Goal: Information Seeking & Learning: Learn about a topic

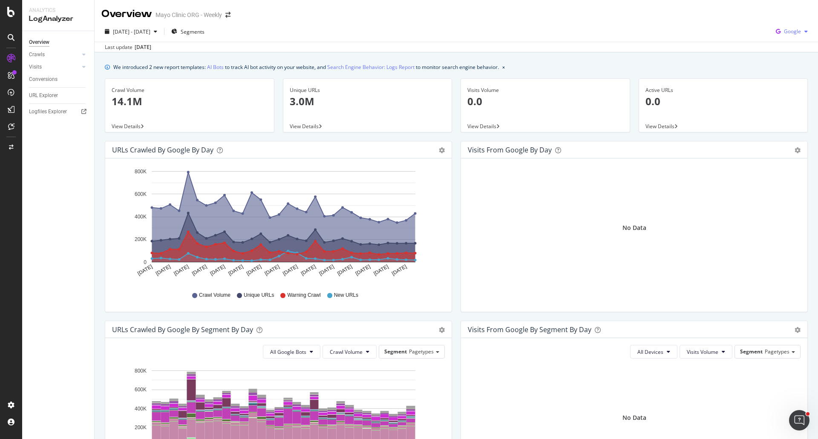
click at [774, 29] on icon "button" at bounding box center [779, 32] width 12 height 12
click at [784, 78] on span "OpenAI" at bounding box center [793, 80] width 32 height 8
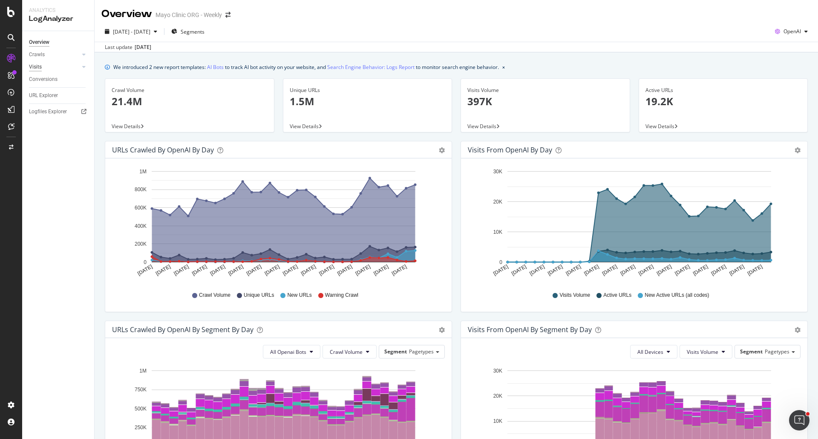
click at [36, 66] on div "Visits" at bounding box center [35, 67] width 13 height 9
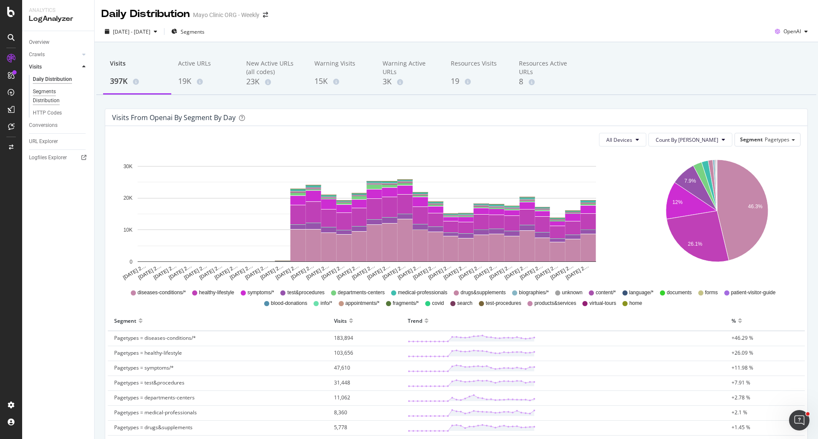
click at [50, 101] on div "Segments Distribution" at bounding box center [56, 96] width 47 height 18
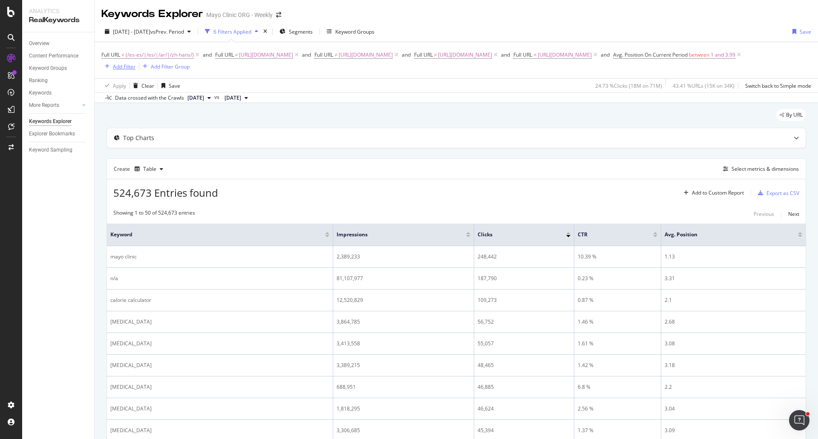
click at [136, 70] on div "Add Filter" at bounding box center [124, 66] width 23 height 7
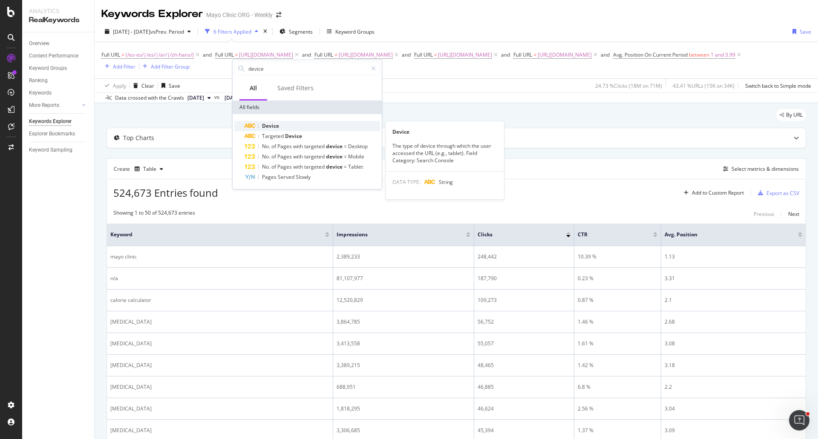
type input "device"
click at [275, 128] on span "Device" at bounding box center [270, 125] width 17 height 7
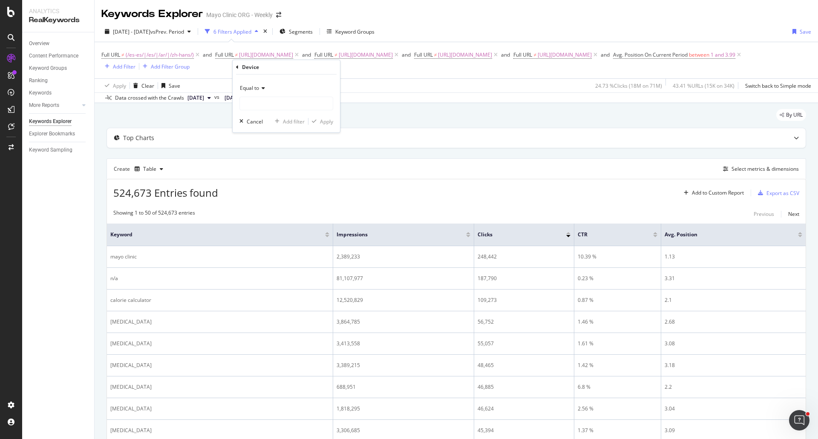
click at [262, 88] on icon at bounding box center [262, 88] width 6 height 5
click at [136, 64] on div "Add Filter" at bounding box center [124, 66] width 23 height 7
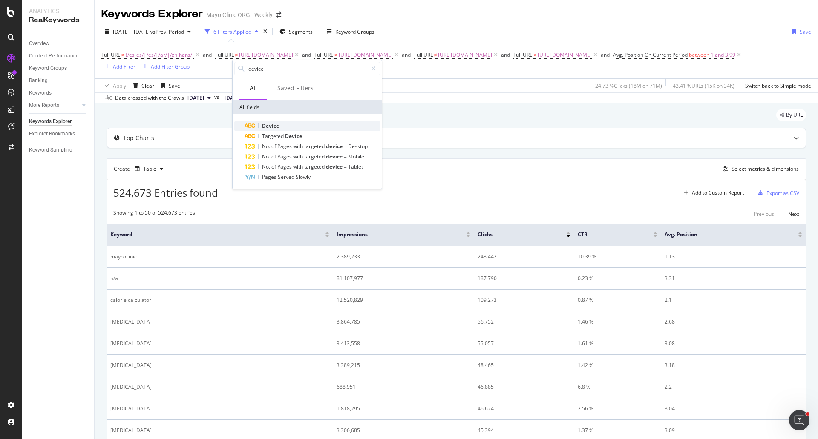
click at [271, 125] on span "Device" at bounding box center [270, 125] width 17 height 7
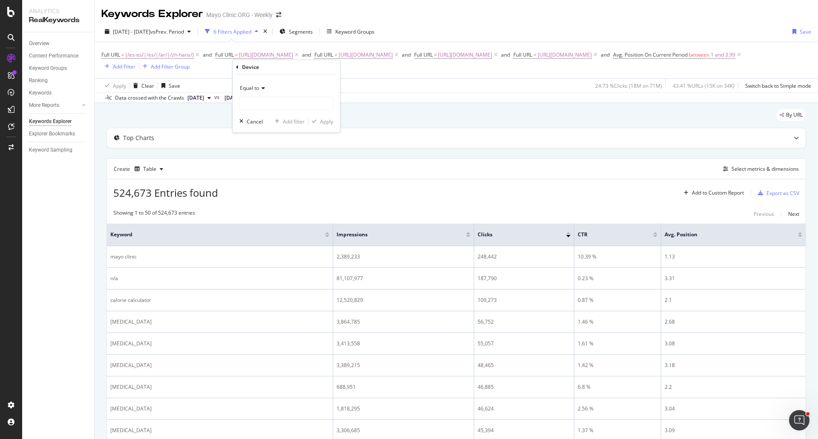
click at [260, 87] on icon at bounding box center [262, 88] width 6 height 5
click at [437, 142] on div "Top Charts" at bounding box center [439, 139] width 665 height 9
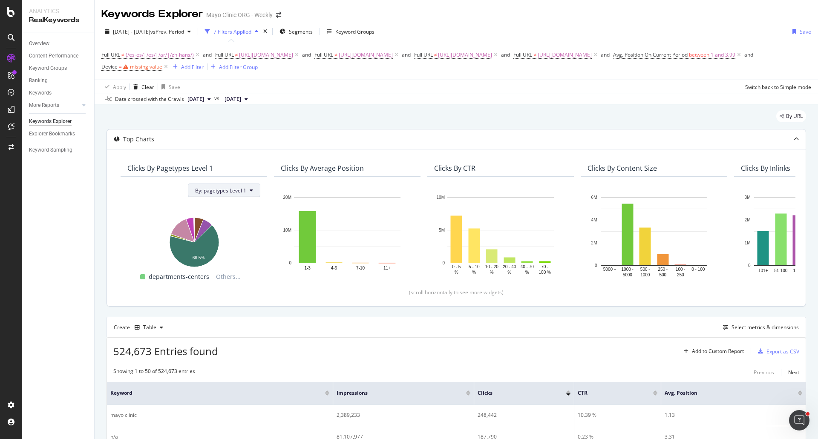
click at [222, 188] on span "By: pagetypes Level 1" at bounding box center [220, 190] width 51 height 7
click at [222, 221] on div "Select a Segment" at bounding box center [217, 220] width 43 height 7
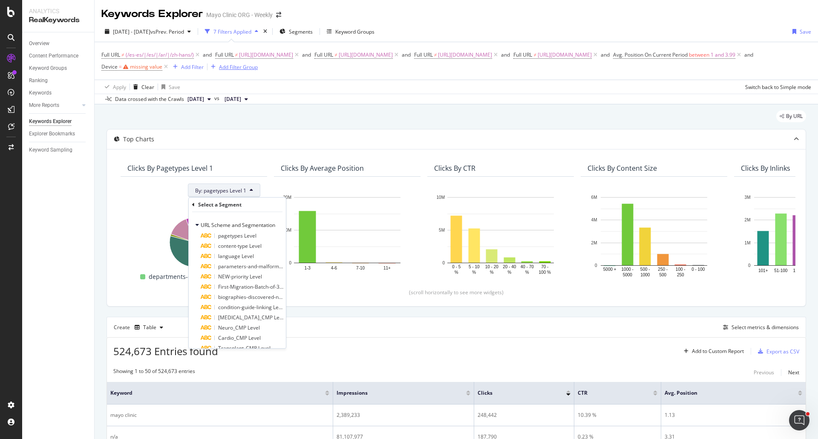
click at [170, 66] on icon at bounding box center [165, 67] width 7 height 9
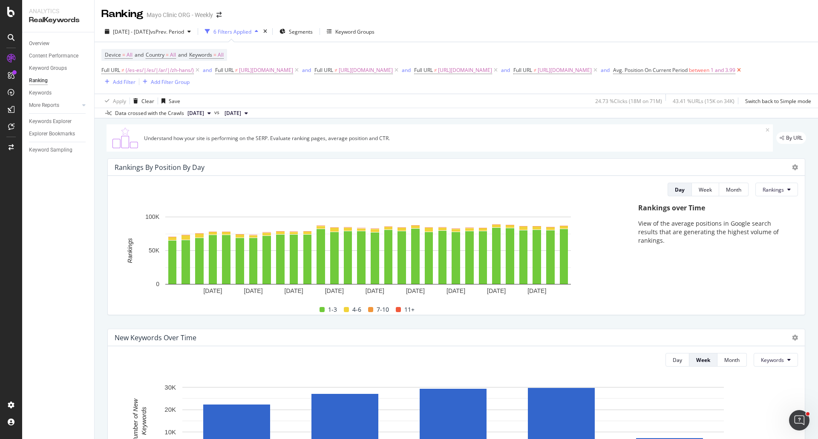
click at [736, 75] on icon at bounding box center [739, 70] width 7 height 9
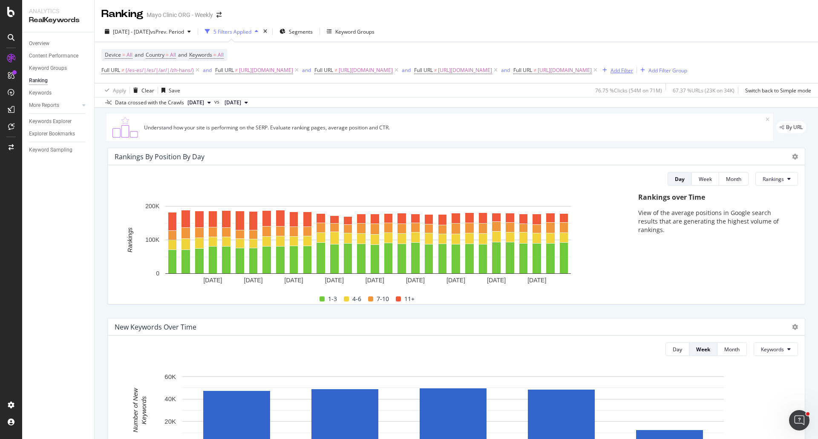
click at [633, 70] on div "Add Filter" at bounding box center [622, 70] width 23 height 7
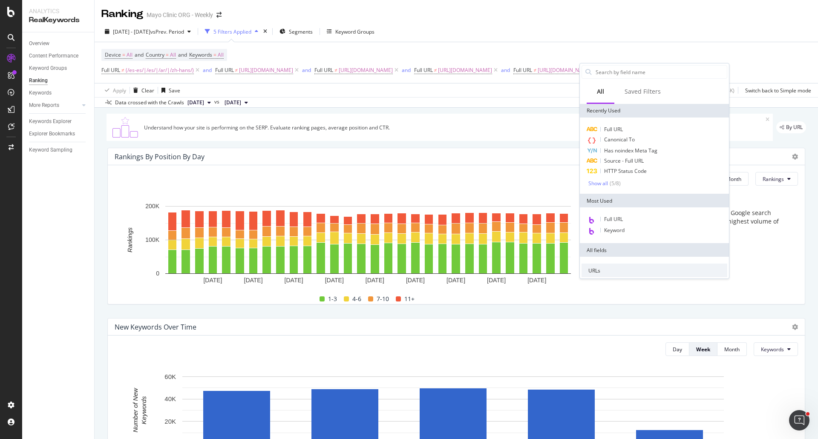
click at [714, 19] on div "Ranking Mayo Clinic ORG - Weekly" at bounding box center [457, 10] width 724 height 21
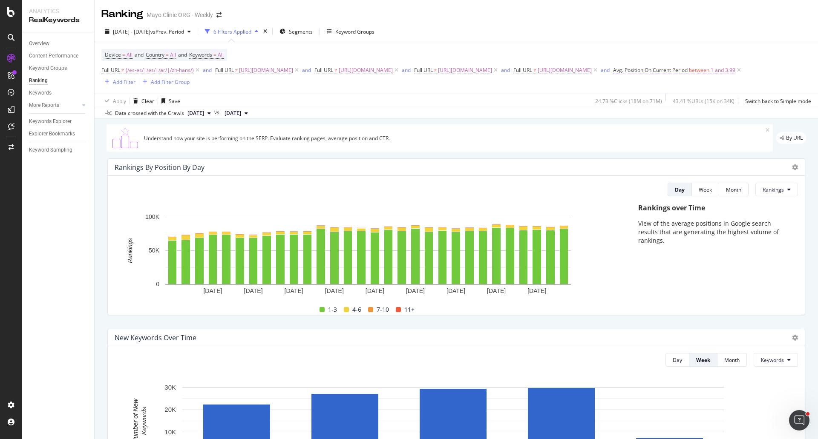
click at [689, 74] on span "between" at bounding box center [699, 69] width 20 height 7
drag, startPoint x: 130, startPoint y: 172, endPoint x: 90, endPoint y: 171, distance: 40.1
click at [90, 171] on body "Analytics RealKeywords Overview Content Performance Keyword Groups Ranking Keyw…" at bounding box center [409, 219] width 818 height 439
type input "3"
click at [194, 190] on div "Apply" at bounding box center [195, 188] width 13 height 7
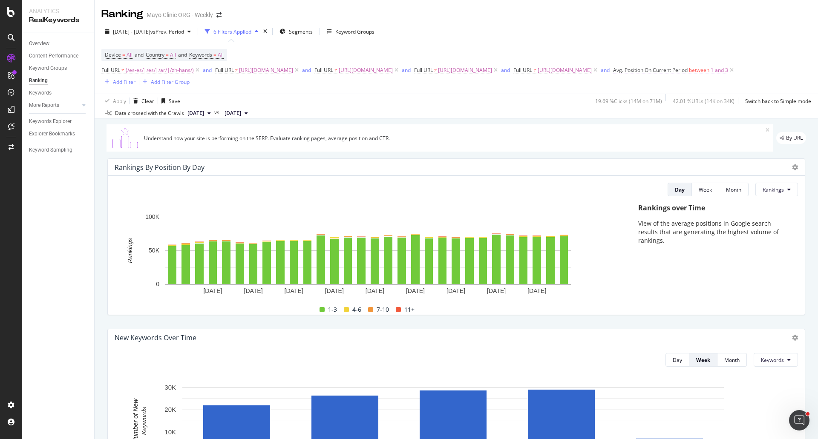
click at [711, 76] on span "1 and 3" at bounding box center [719, 70] width 17 height 12
click at [150, 170] on input "3" at bounding box center [156, 171] width 94 height 14
type input "3.99"
click at [192, 186] on div "Apply" at bounding box center [195, 188] width 13 height 7
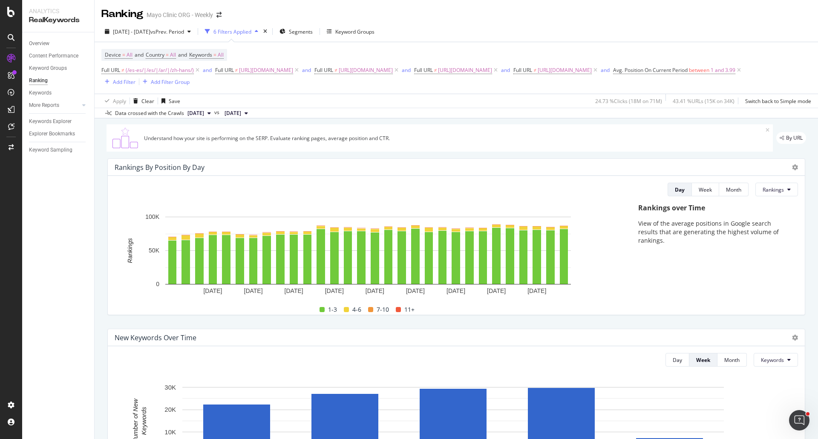
click at [204, 113] on span "[DATE]" at bounding box center [196, 114] width 17 height 8
click at [209, 142] on div "2025 Oct. 8th" at bounding box center [209, 144] width 46 height 8
click at [135, 29] on span "[DATE] - [DATE]" at bounding box center [132, 31] width 38 height 7
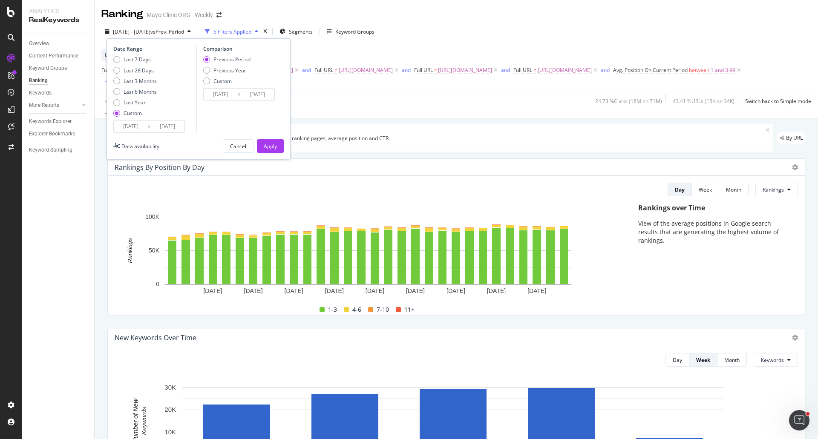
click at [167, 129] on input "2025/09/30" at bounding box center [167, 127] width 34 height 12
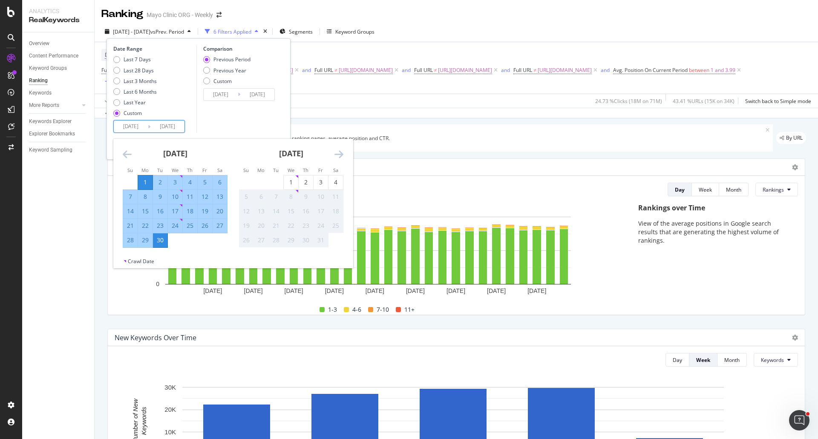
click at [145, 181] on div "1" at bounding box center [145, 182] width 14 height 9
type input "2025/09/01"
type input "2025/08/31"
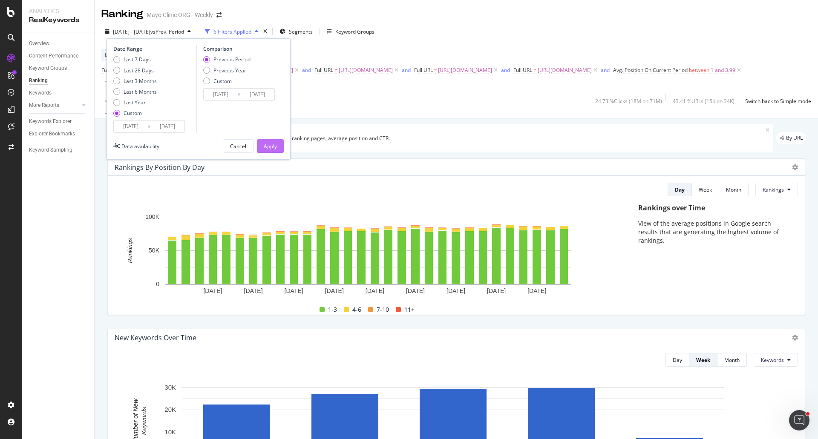
click at [276, 143] on div "Apply" at bounding box center [270, 146] width 13 height 7
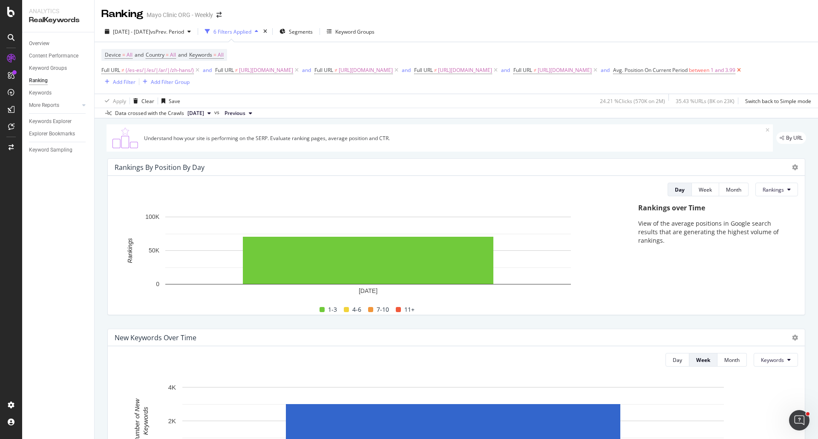
click at [736, 75] on icon at bounding box center [739, 70] width 7 height 9
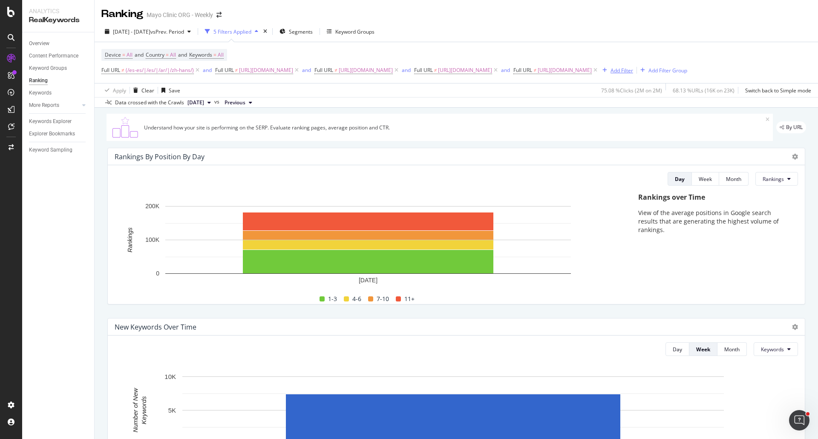
click at [633, 69] on div "Add Filter" at bounding box center [622, 70] width 23 height 7
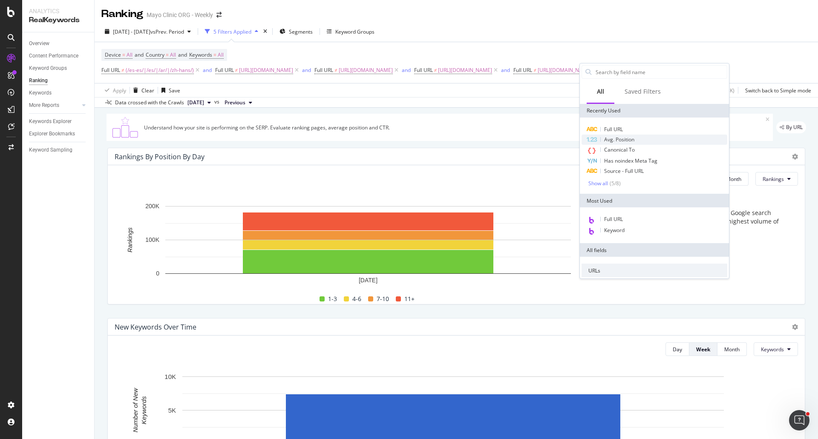
click at [613, 139] on span "Avg. Position" at bounding box center [619, 139] width 30 height 7
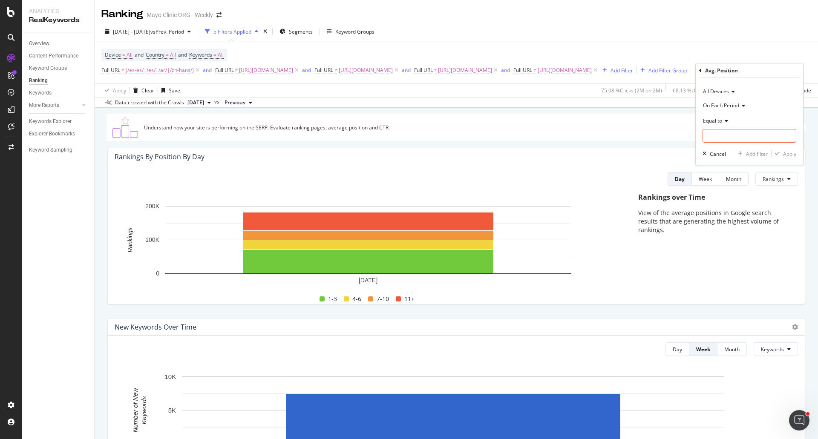
click at [716, 120] on span "Equal to" at bounding box center [712, 120] width 19 height 7
click at [726, 174] on span "Less than or equal to" at bounding box center [731, 171] width 49 height 7
click at [734, 140] on input "number" at bounding box center [750, 136] width 94 height 14
type input "4"
click at [792, 153] on div "Apply" at bounding box center [789, 153] width 13 height 7
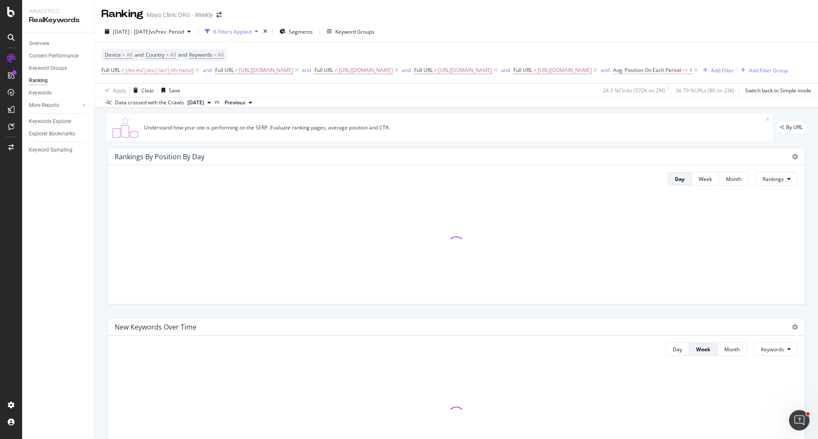
click at [681, 69] on span "Avg. Position On Each Period" at bounding box center [647, 69] width 68 height 7
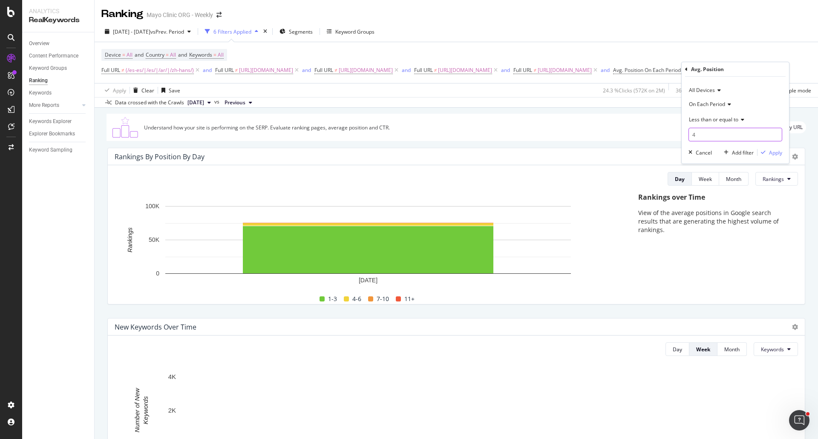
drag, startPoint x: 706, startPoint y: 132, endPoint x: 636, endPoint y: 136, distance: 70.0
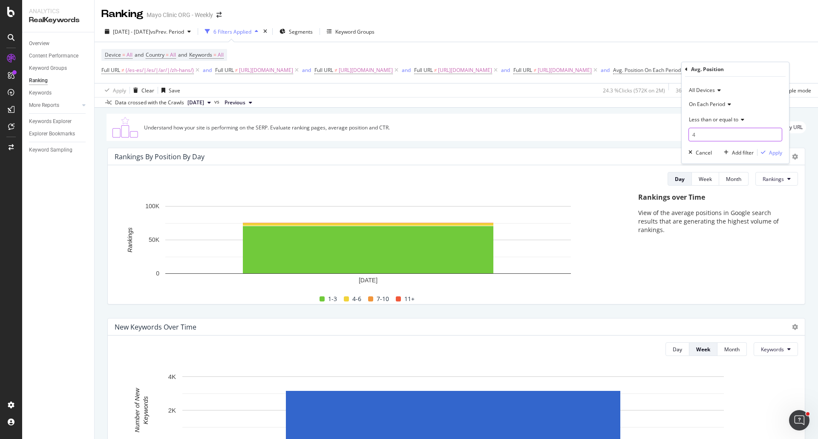
click at [636, 136] on body "Analytics RealKeywords Overview Content Performance Keyword Groups Ranking Keyw…" at bounding box center [409, 219] width 818 height 439
click at [721, 118] on span "Less than or equal to" at bounding box center [713, 119] width 49 height 7
click at [714, 158] on span "Less than" at bounding box center [704, 159] width 23 height 7
drag, startPoint x: 714, startPoint y: 138, endPoint x: 645, endPoint y: 135, distance: 70.0
click at [645, 135] on body "Analytics RealKeywords Overview Content Performance Keyword Groups Ranking Keyw…" at bounding box center [409, 219] width 818 height 439
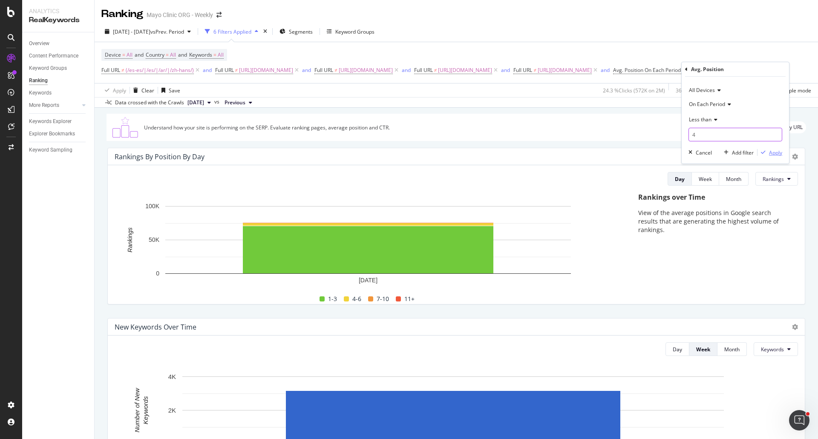
type input "4"
click at [778, 155] on div "Apply" at bounding box center [775, 152] width 13 height 7
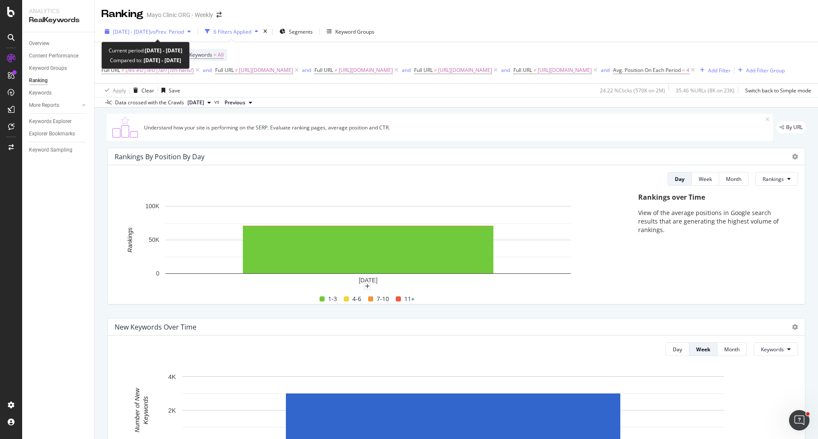
click at [150, 30] on span "2025 Sep. 1st - Sep. 1st" at bounding box center [132, 31] width 38 height 7
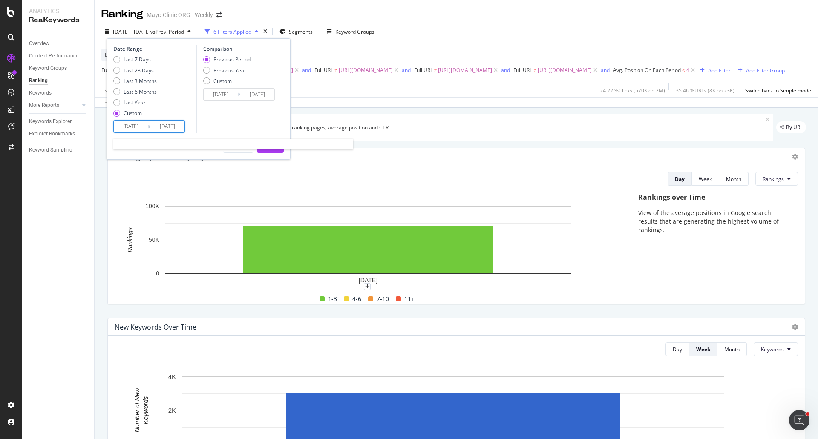
click at [163, 125] on input "2025/09/01" at bounding box center [167, 127] width 34 height 12
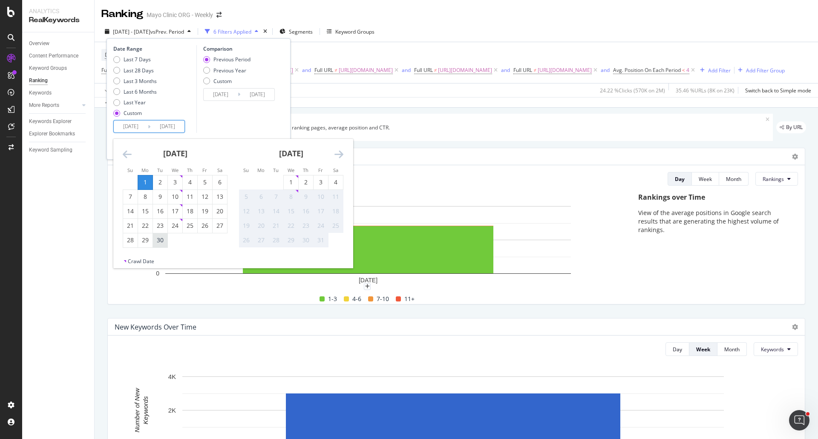
click at [158, 242] on div "30" at bounding box center [160, 240] width 14 height 9
type input "2025/09/30"
type input "2025/08/02"
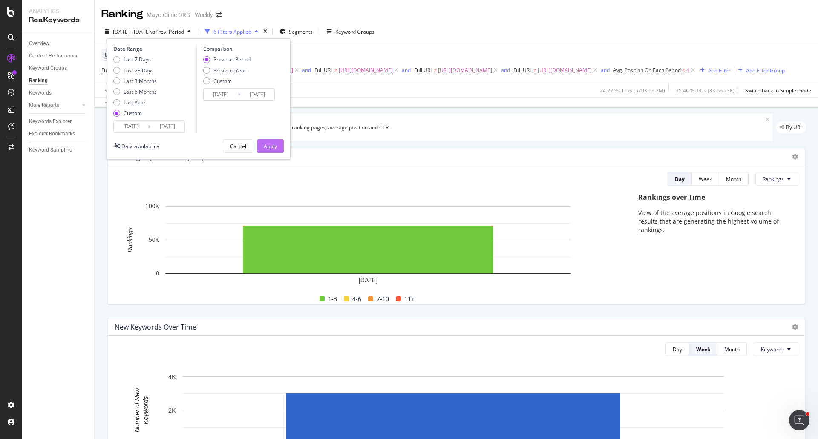
click at [272, 144] on div "Apply" at bounding box center [270, 146] width 13 height 7
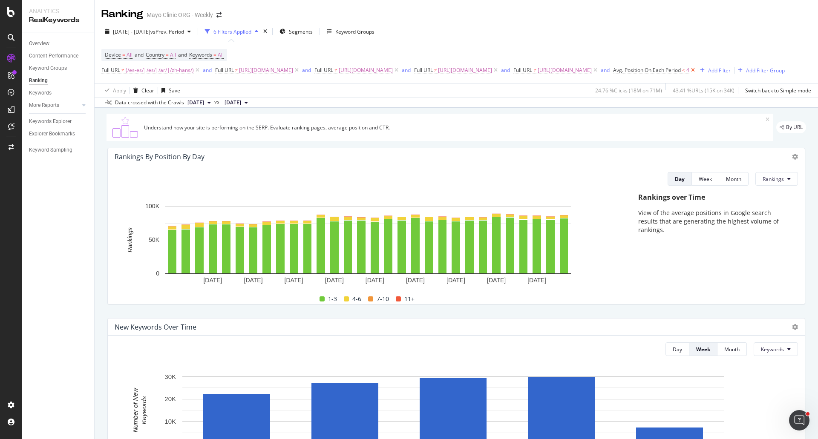
click at [697, 69] on icon at bounding box center [693, 70] width 7 height 9
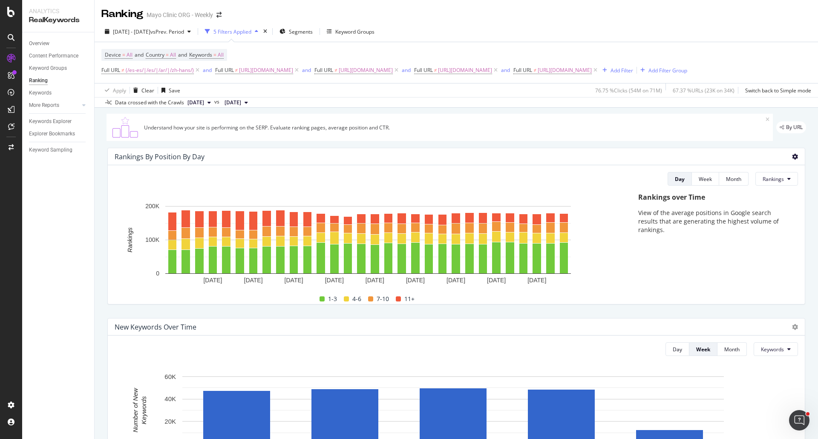
click at [792, 156] on icon at bounding box center [795, 157] width 6 height 6
click at [748, 179] on span "Export as CSV" at bounding box center [754, 181] width 47 height 8
